Goal: Transaction & Acquisition: Register for event/course

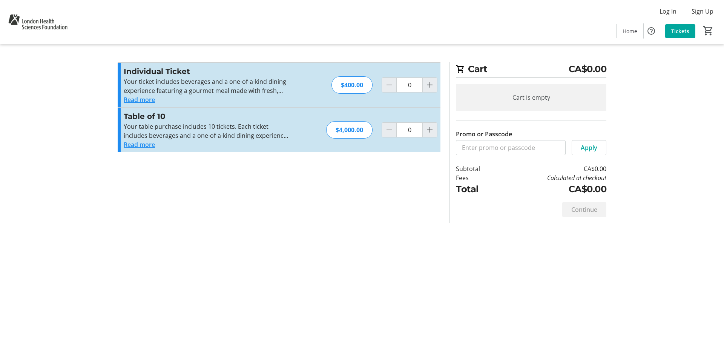
click at [145, 101] on button "Read more" at bounding box center [139, 99] width 31 height 9
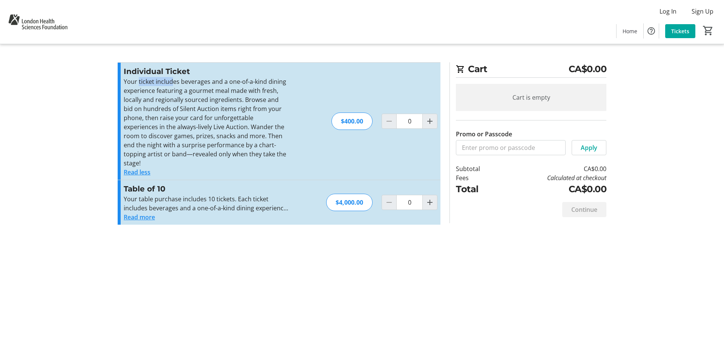
drag, startPoint x: 138, startPoint y: 81, endPoint x: 173, endPoint y: 84, distance: 34.4
click at [173, 84] on p "Your ticket includes beverages and a one-of-a-kind dining experience featuring …" at bounding box center [206, 122] width 165 height 91
click at [205, 71] on h3 "Individual Ticket" at bounding box center [206, 71] width 165 height 11
drag, startPoint x: 179, startPoint y: 83, endPoint x: 220, endPoint y: 81, distance: 41.2
click at [220, 81] on p "Your ticket includes beverages and a one-of-a-kind dining experience featuring …" at bounding box center [206, 122] width 165 height 91
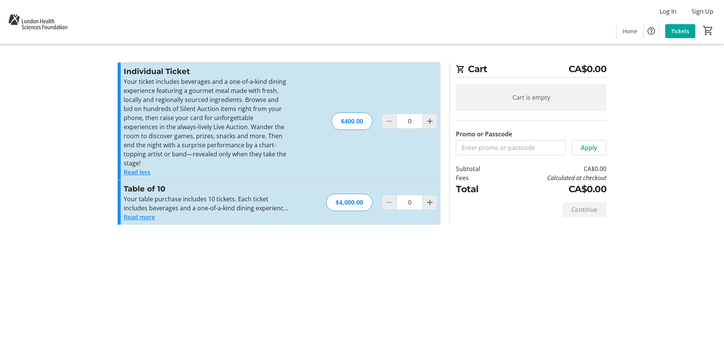
click at [190, 83] on p "Your ticket includes beverages and a one-of-a-kind dining experience featuring …" at bounding box center [206, 122] width 165 height 91
copy p "beverages"
click at [147, 212] on button "Read more" at bounding box center [139, 216] width 31 height 9
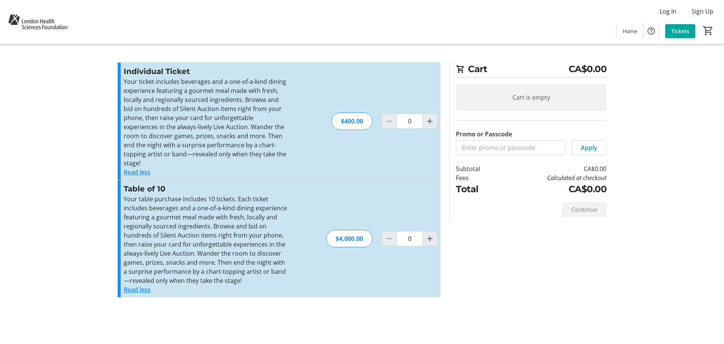
click at [310, 45] on div "Cart CA$0.00 Cart is empty Promo or Passcode Apply Subtotal CA$0.00 Fees Calcul…" at bounding box center [362, 172] width 498 height 344
click at [190, 83] on p "Your ticket includes beverages and a one-of-a-kind dining experience featuring …" at bounding box center [206, 122] width 165 height 91
drag, startPoint x: 186, startPoint y: 108, endPoint x: 218, endPoint y: 109, distance: 32.4
click at [218, 109] on p "Your ticket includes beverages and a one-of-a-kind dining experience featuring …" at bounding box center [206, 122] width 165 height 91
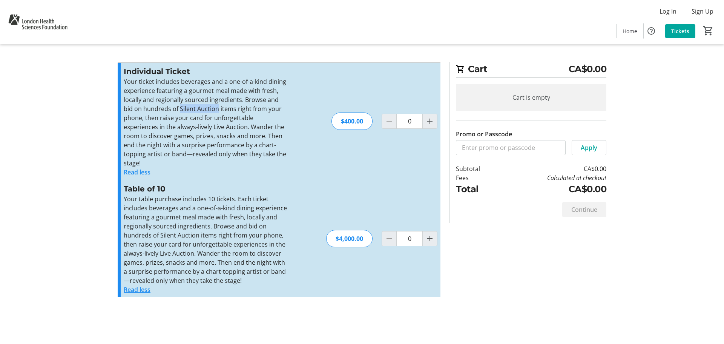
drag, startPoint x: 169, startPoint y: 107, endPoint x: 207, endPoint y: 111, distance: 38.3
click at [207, 111] on p "Your ticket includes beverages and a one-of-a-kind dining experience featuring …" at bounding box center [206, 122] width 165 height 91
copy p "Silent Auction"
click at [195, 81] on p "Your ticket includes beverages and a one-of-a-kind dining experience featuring …" at bounding box center [206, 122] width 165 height 91
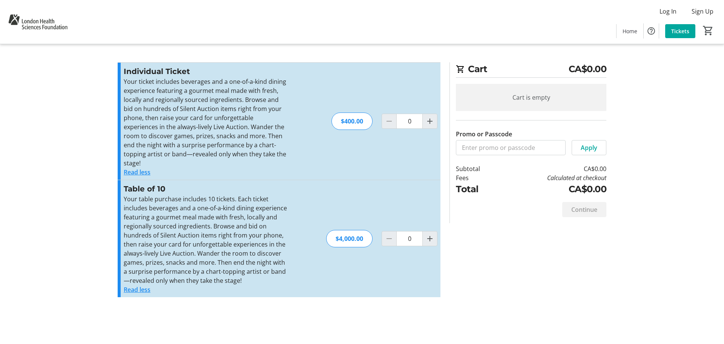
click at [198, 112] on p "Your ticket includes beverages and a one-of-a-kind dining experience featuring …" at bounding box center [206, 122] width 165 height 91
copy p "Auction"
click at [213, 110] on p "Your ticket includes beverages and a one-of-a-kind dining experience featuring …" at bounding box center [206, 122] width 165 height 91
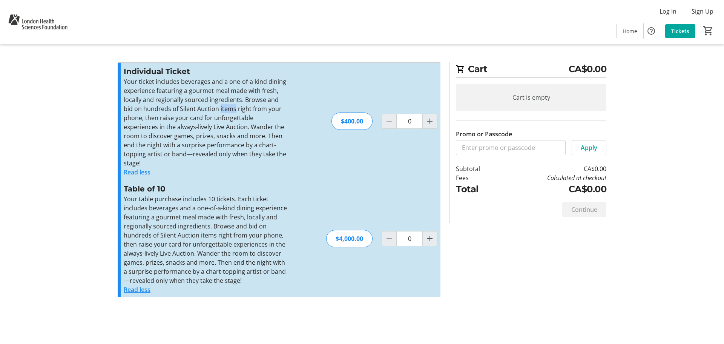
copy p "items"
